Goal: Task Accomplishment & Management: Complete application form

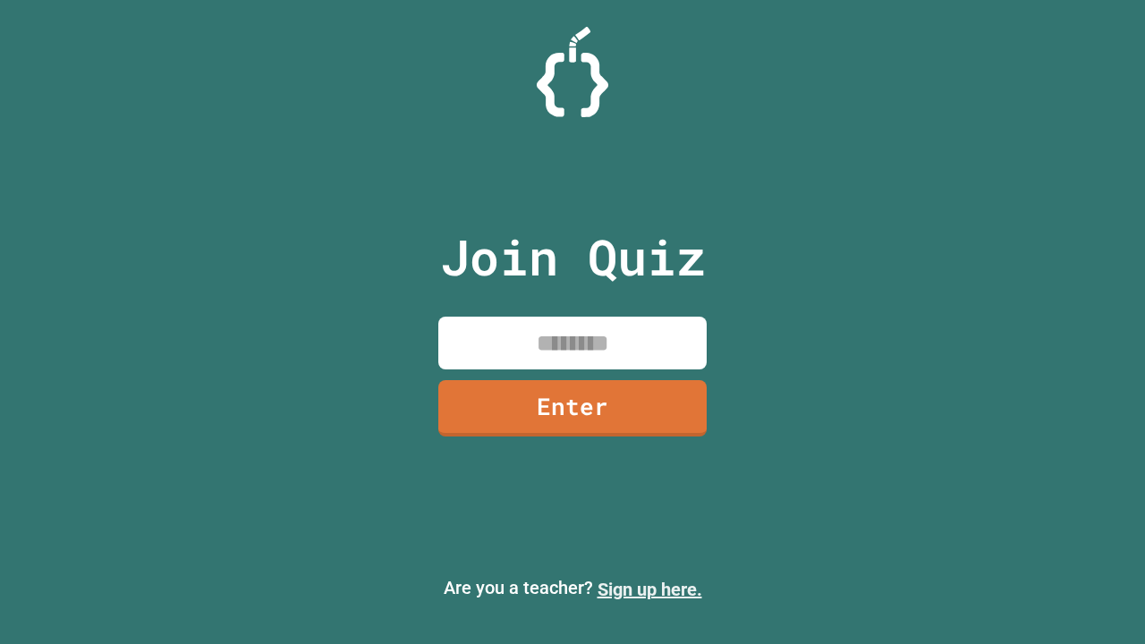
click at [649, 589] on link "Sign up here." at bounding box center [649, 589] width 105 height 21
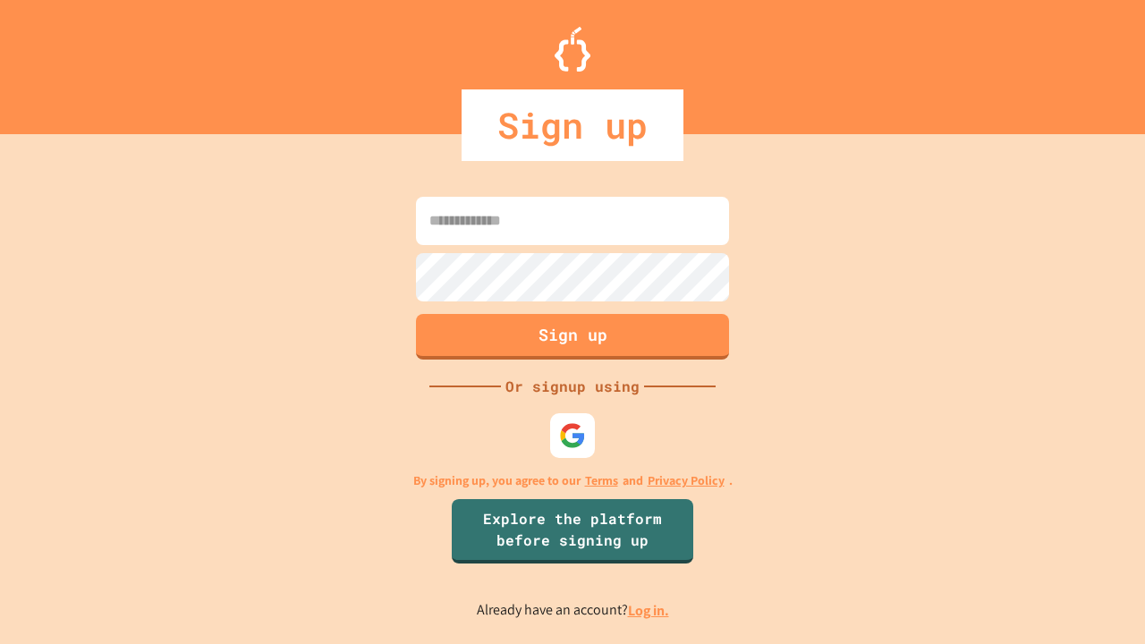
click at [649, 610] on link "Log in." at bounding box center [648, 610] width 41 height 19
